Goal: Check status: Check status

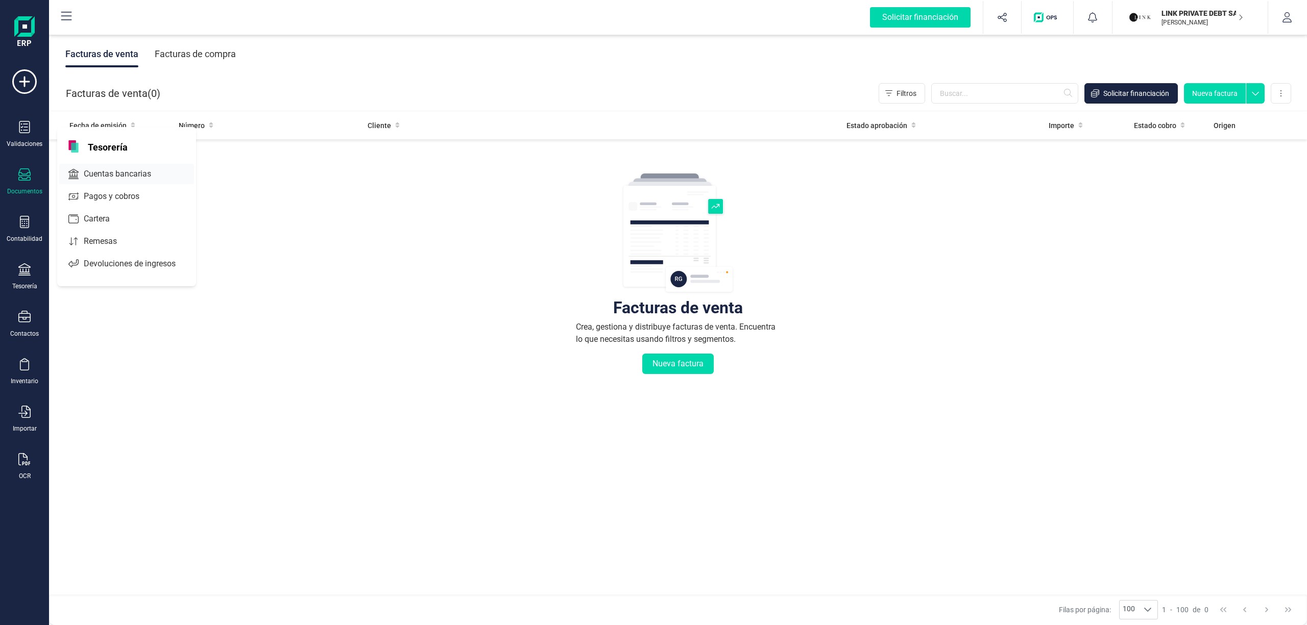
click at [103, 170] on span "Cuentas bancarias" at bounding box center [125, 174] width 90 height 12
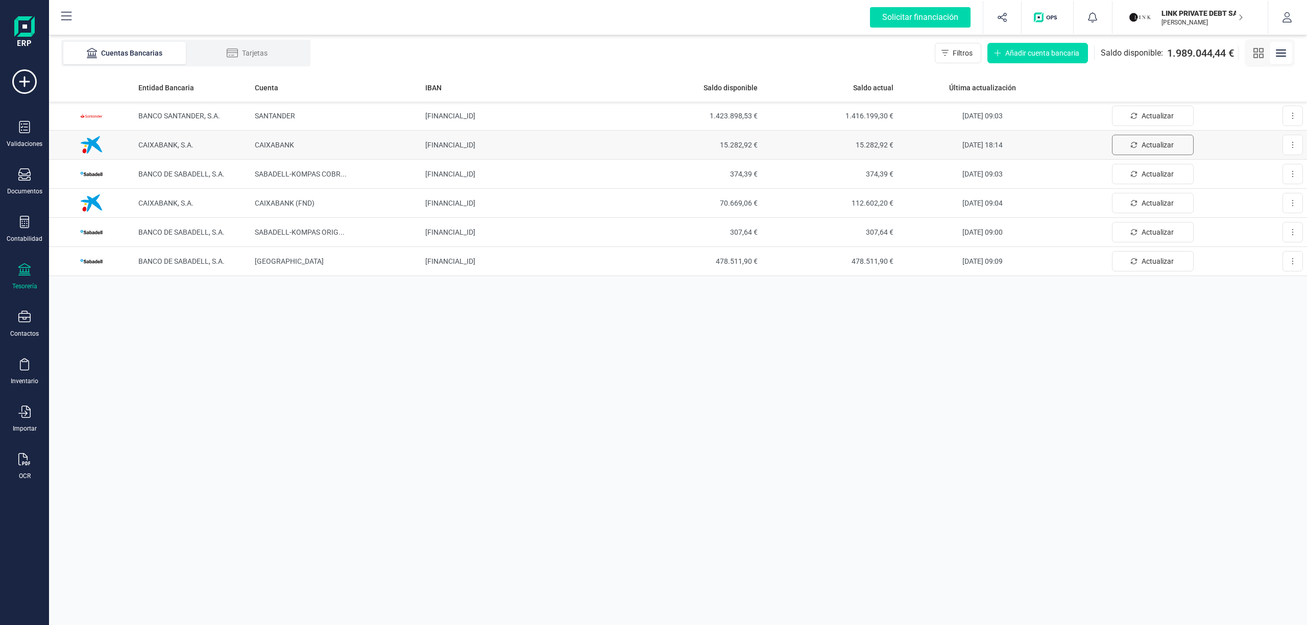
click at [1142, 142] on span "Actualizar" at bounding box center [1158, 145] width 32 height 10
click at [1218, 378] on div "Entidad Bancaria Cuenta IBAN Saldo disponible Saldo actual Última actualización…" at bounding box center [678, 350] width 1258 height 552
click at [1197, 12] on p "LINK PRIVATE DEBT SA" at bounding box center [1202, 13] width 82 height 10
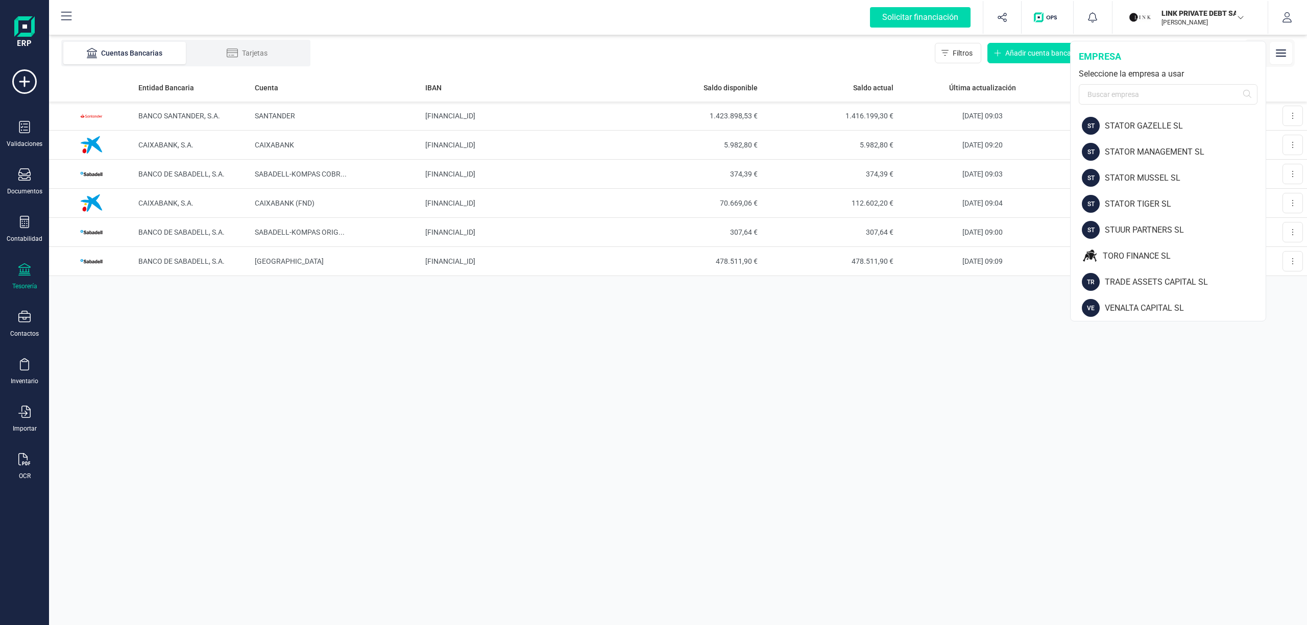
scroll to position [1334, 0]
click at [1148, 251] on div "TORO FINANCE SL" at bounding box center [1184, 250] width 163 height 12
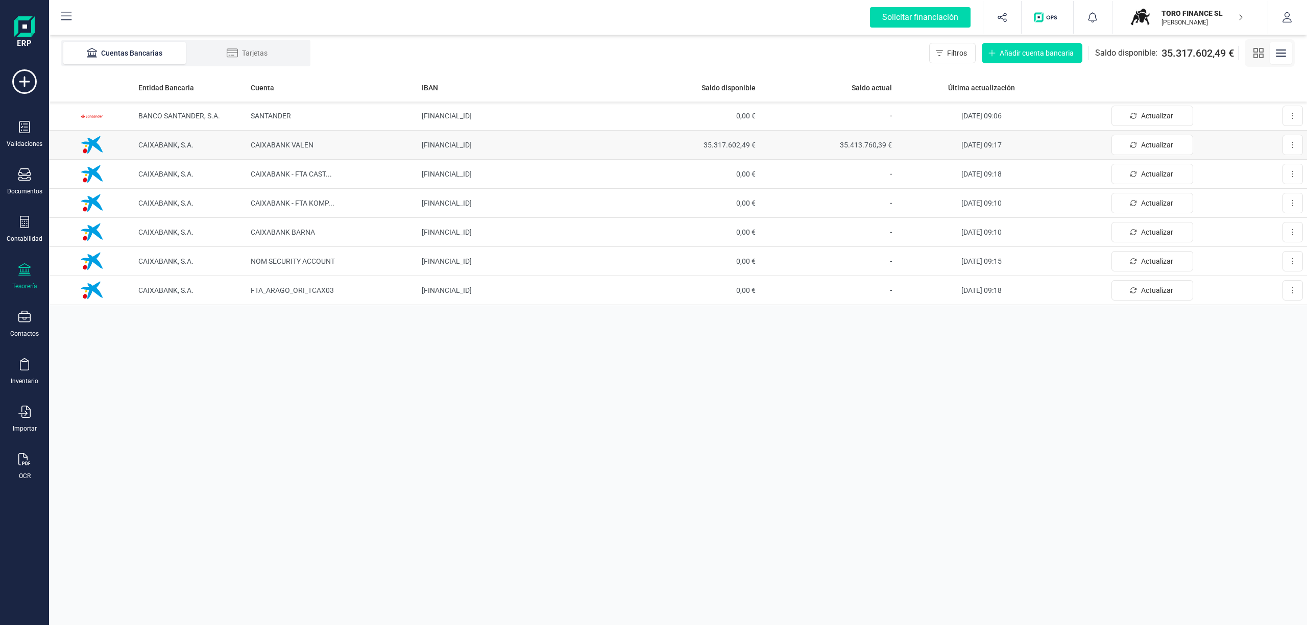
click at [735, 140] on span "35.317.602,49 €" at bounding box center [691, 145] width 129 height 10
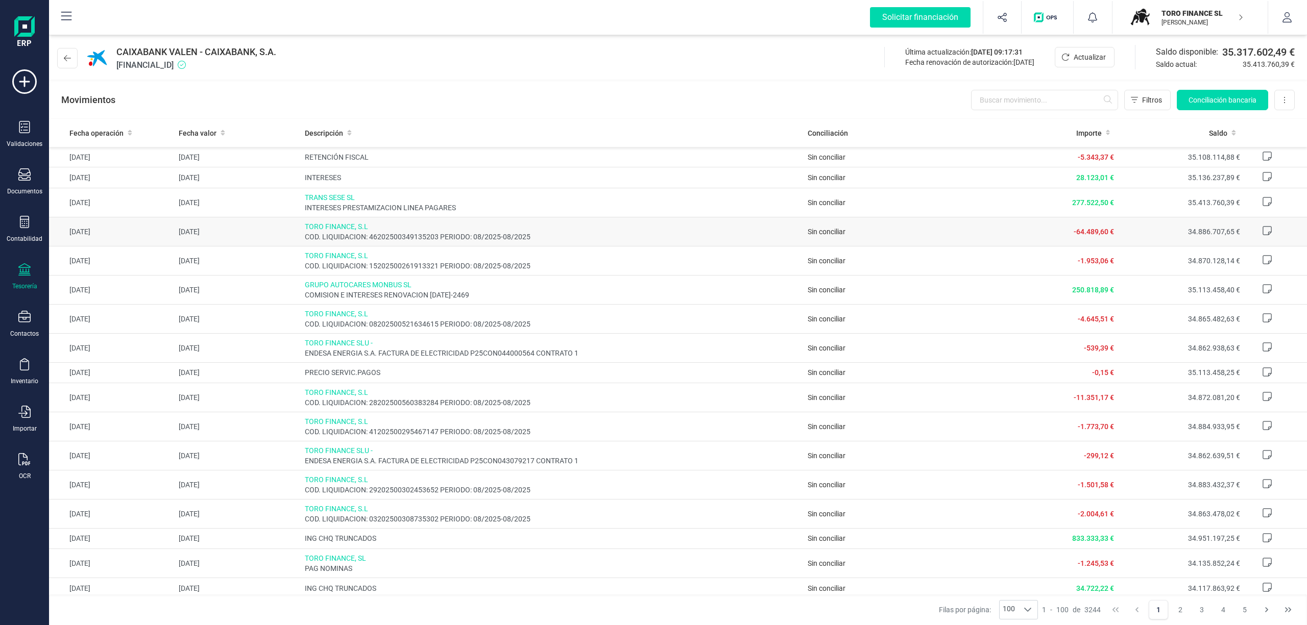
click at [361, 231] on span "TORO FINANCE, S.L" at bounding box center [552, 227] width 495 height 10
click at [317, 222] on span "TORO FINANCE, S.L" at bounding box center [552, 227] width 495 height 10
drag, startPoint x: 1119, startPoint y: 202, endPoint x: 164, endPoint y: 203, distance: 954.7
click at [164, 203] on tr "01/10/2025 01/10/2025 TRANS SESE SL INTERESES PRESTAMIZACION LINEA PAGARES Sin …" at bounding box center [678, 202] width 1258 height 29
copy tr "01/10/2025 TRANS SESE SL INTERESES PRESTAMIZACION LINEA PAGARES Sin conciliar 2…"
